Goal: Purchase product/service

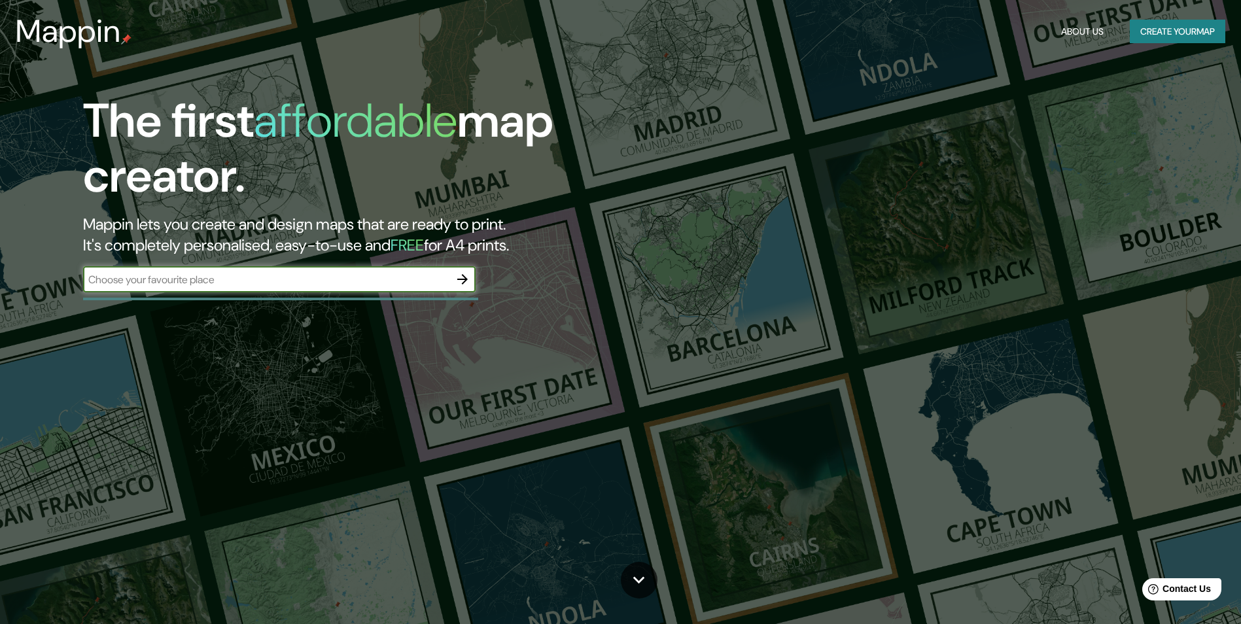
click at [421, 287] on input "text" at bounding box center [266, 279] width 366 height 15
type input "n"
type input "[GEOGRAPHIC_DATA]"
click at [461, 279] on icon "button" at bounding box center [462, 279] width 10 height 10
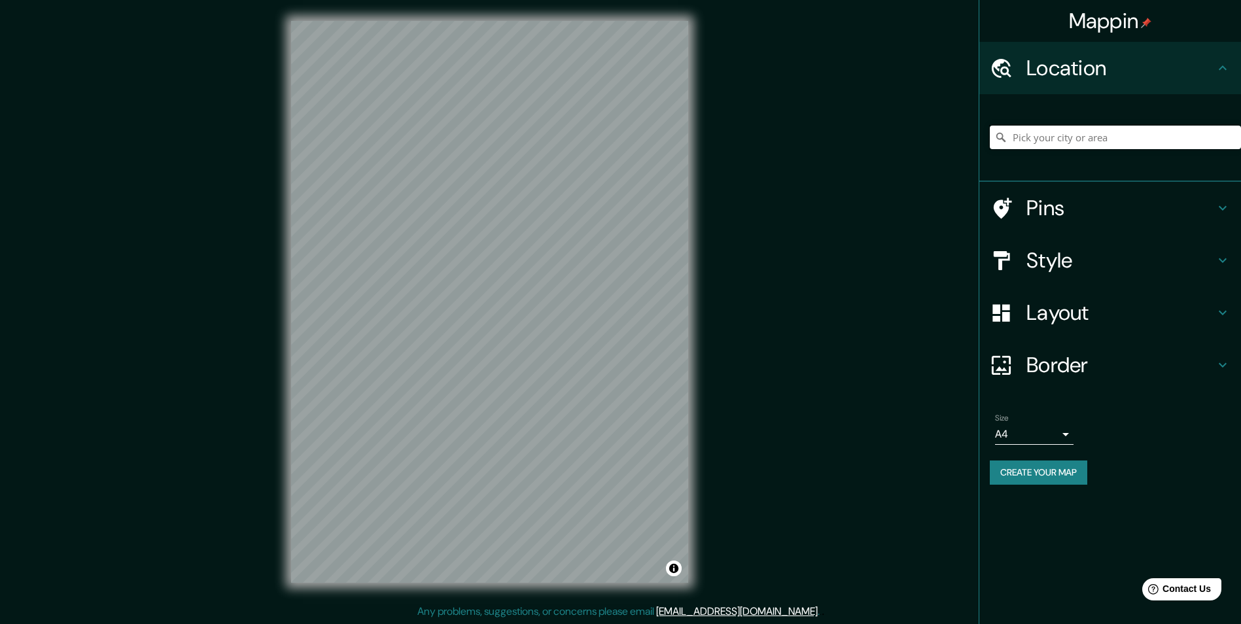
click at [1023, 143] on input "Pick your city or area" at bounding box center [1115, 138] width 251 height 24
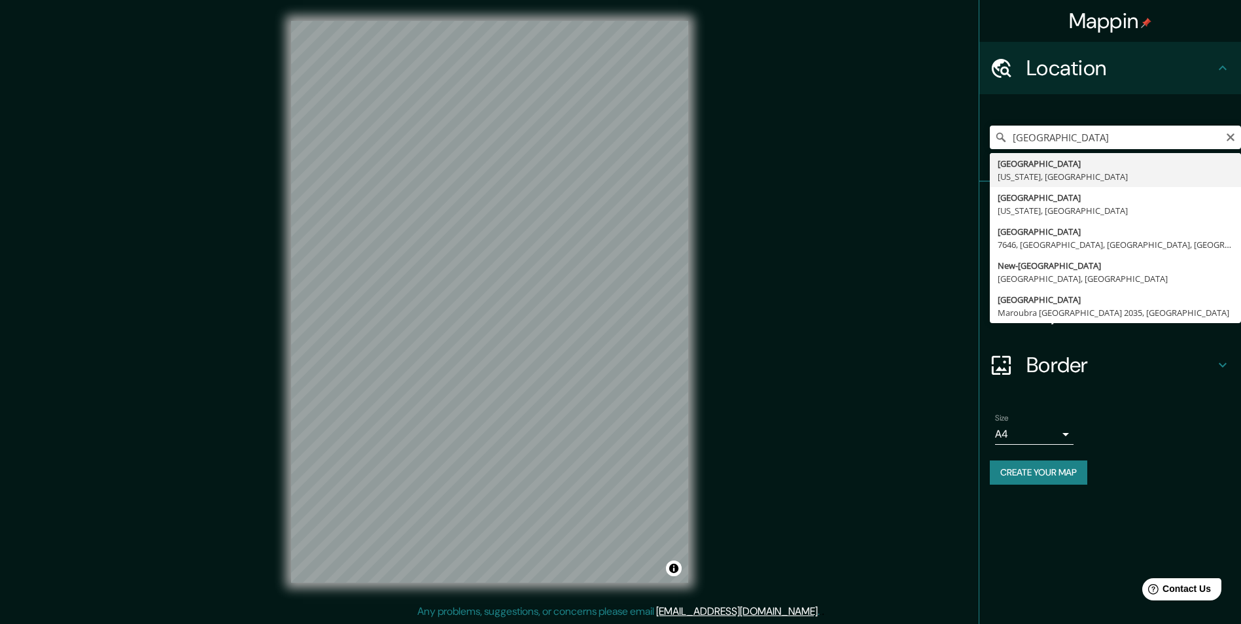
type input "[GEOGRAPHIC_DATA], [US_STATE], [GEOGRAPHIC_DATA]"
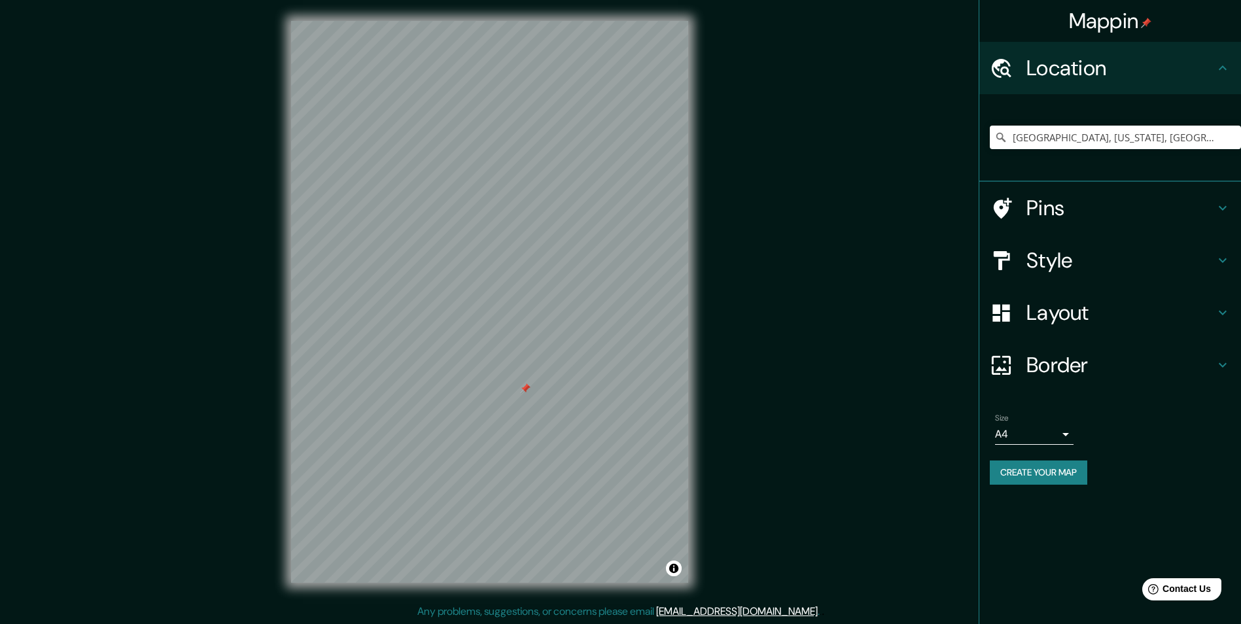
drag, startPoint x: 525, startPoint y: 394, endPoint x: 525, endPoint y: 387, distance: 6.6
click at [525, 387] on div at bounding box center [525, 388] width 10 height 10
click at [1225, 206] on icon at bounding box center [1223, 208] width 16 height 16
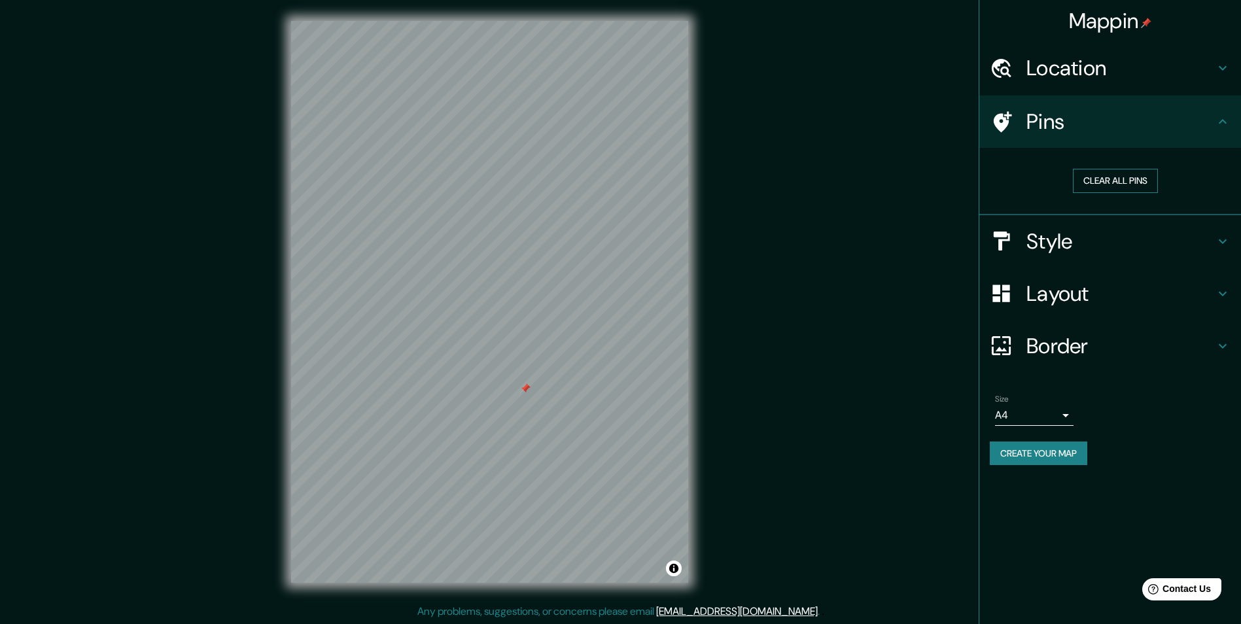
click at [1130, 181] on button "Clear all pins" at bounding box center [1115, 181] width 85 height 24
click at [1099, 118] on h4 "Pins" at bounding box center [1121, 122] width 188 height 26
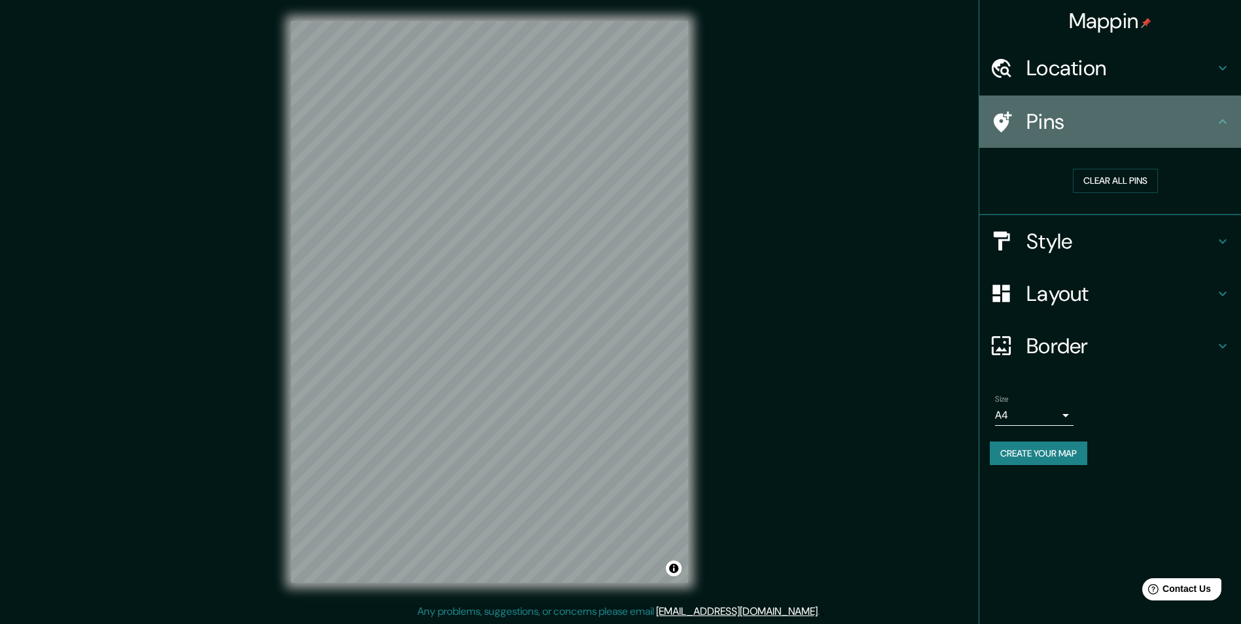
click at [1006, 118] on icon at bounding box center [1001, 122] width 23 height 23
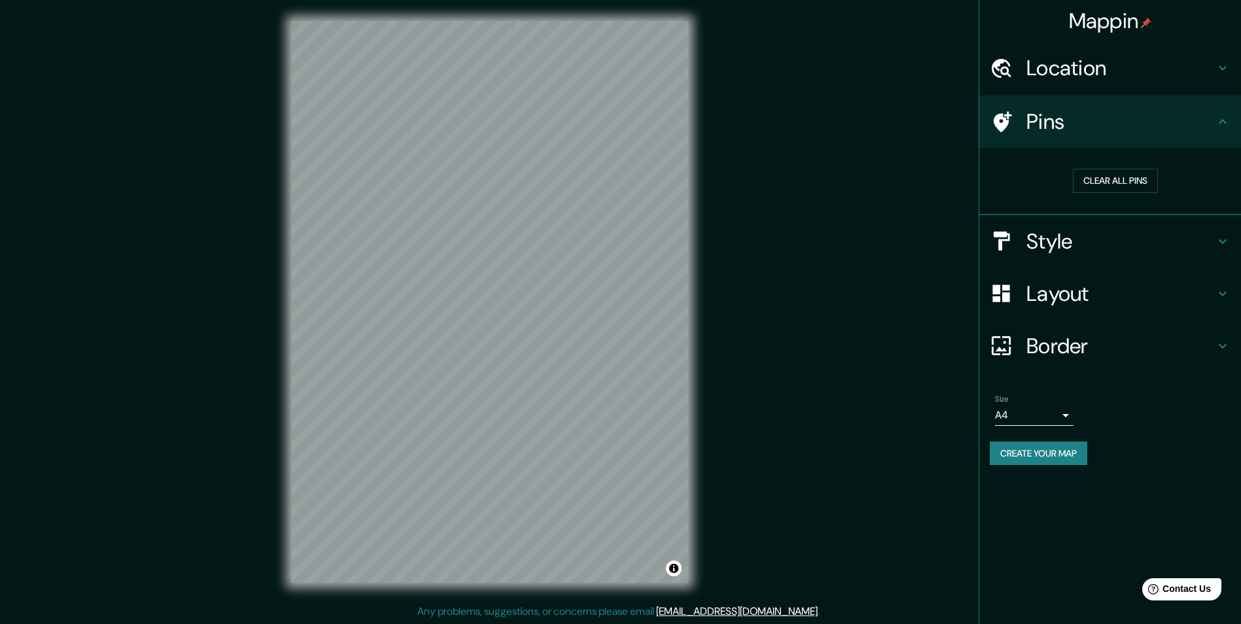
click at [1211, 125] on h4 "Pins" at bounding box center [1121, 122] width 188 height 26
drag, startPoint x: 1221, startPoint y: 128, endPoint x: 1227, endPoint y: 120, distance: 9.8
click at [1221, 127] on icon at bounding box center [1223, 122] width 16 height 16
click at [1226, 120] on icon at bounding box center [1223, 122] width 16 height 16
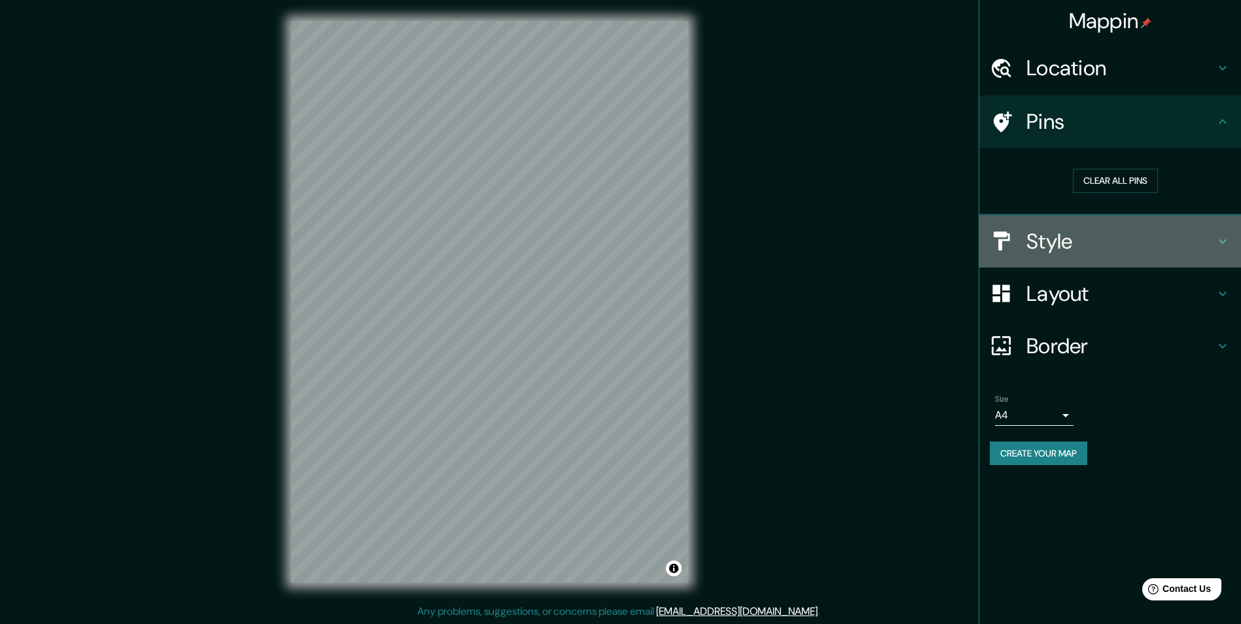
drag, startPoint x: 1218, startPoint y: 245, endPoint x: 1214, endPoint y: 232, distance: 13.9
click at [1218, 244] on icon at bounding box center [1223, 242] width 16 height 16
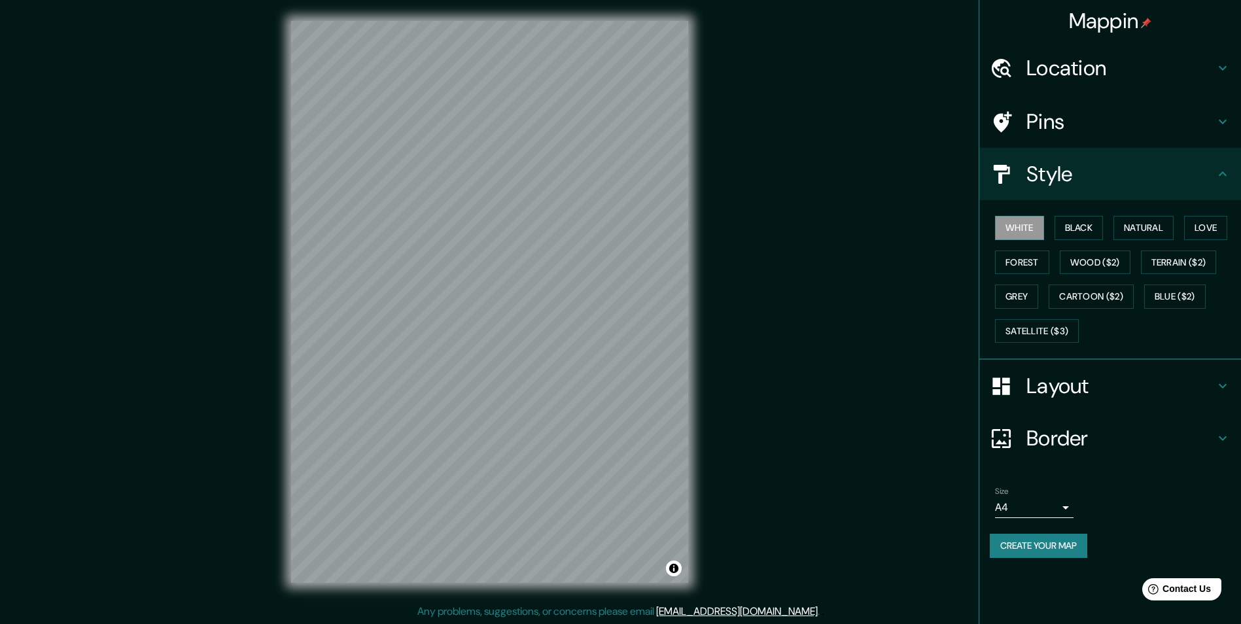
click at [1224, 118] on icon at bounding box center [1223, 122] width 16 height 16
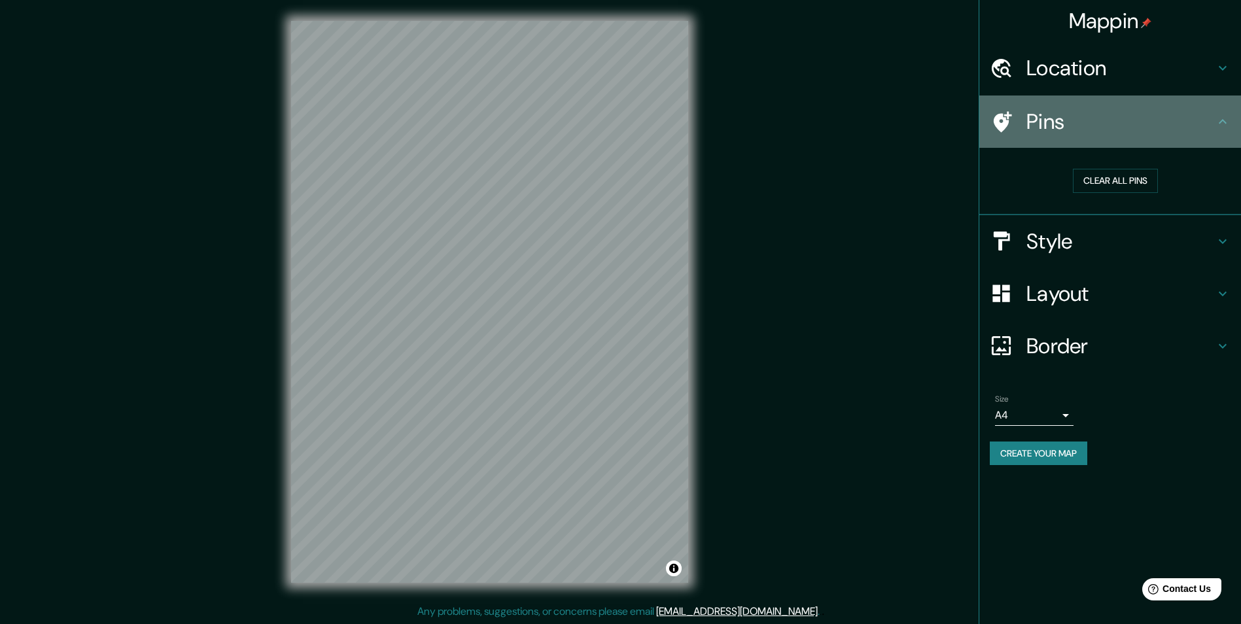
click at [1018, 118] on div at bounding box center [1008, 122] width 37 height 23
click at [1019, 122] on div at bounding box center [1008, 122] width 37 height 23
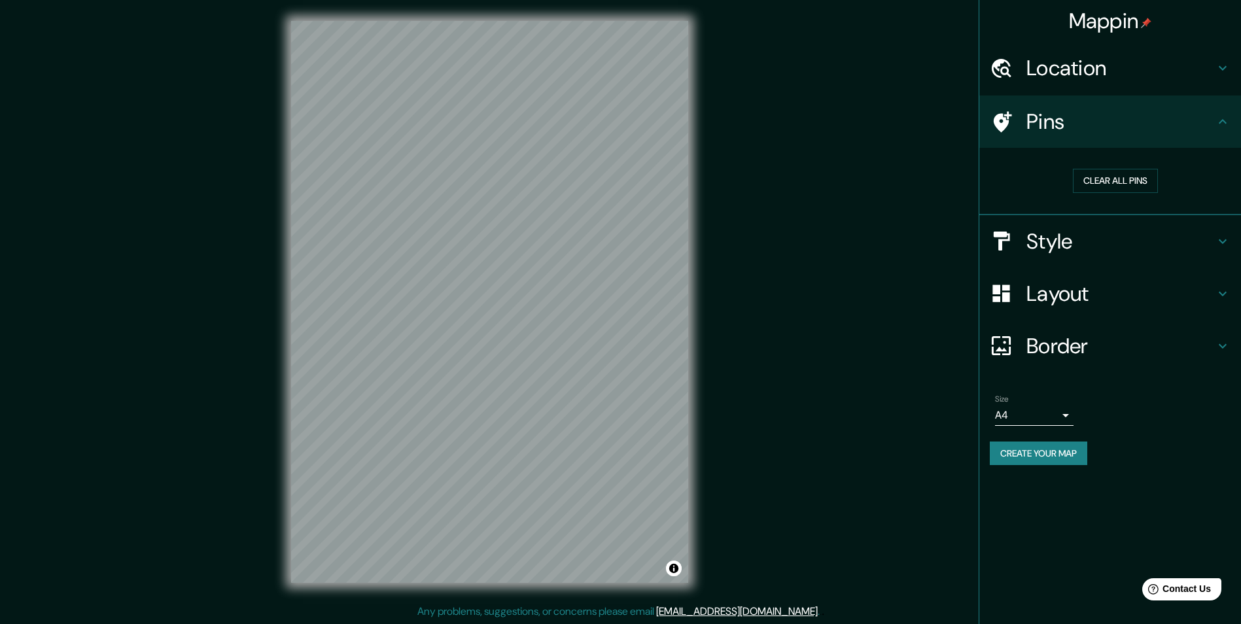
click at [1022, 122] on div at bounding box center [1008, 122] width 37 height 23
click at [1115, 171] on button "Clear all pins" at bounding box center [1115, 181] width 85 height 24
click at [673, 567] on button "Toggle attribution" at bounding box center [674, 569] width 16 height 16
click at [676, 567] on button "Toggle attribution" at bounding box center [674, 569] width 16 height 16
